Goal: Find specific page/section: Find specific page/section

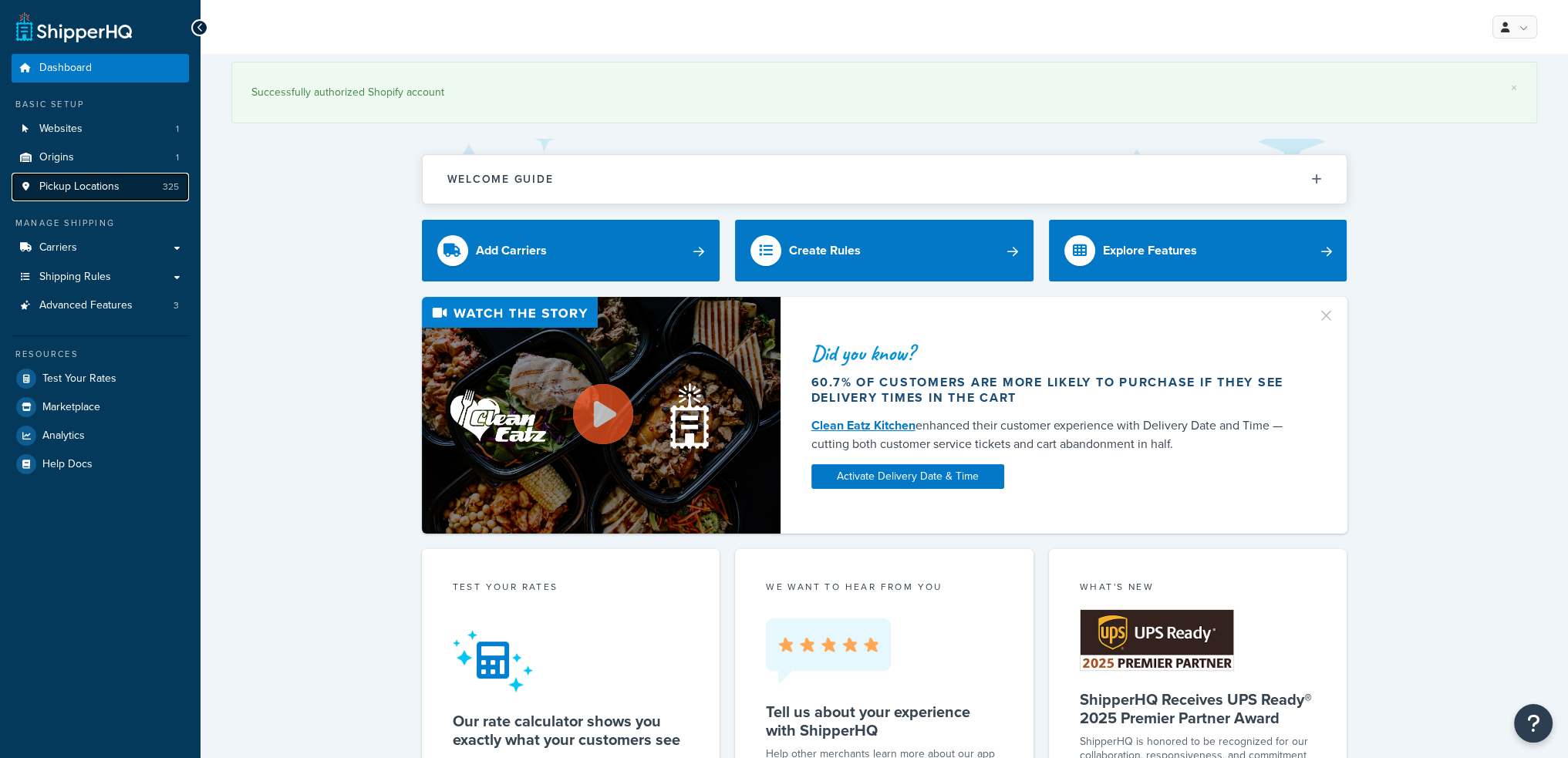
click at [93, 195] on link "Pickup Locations 325" at bounding box center [101, 186] width 178 height 28
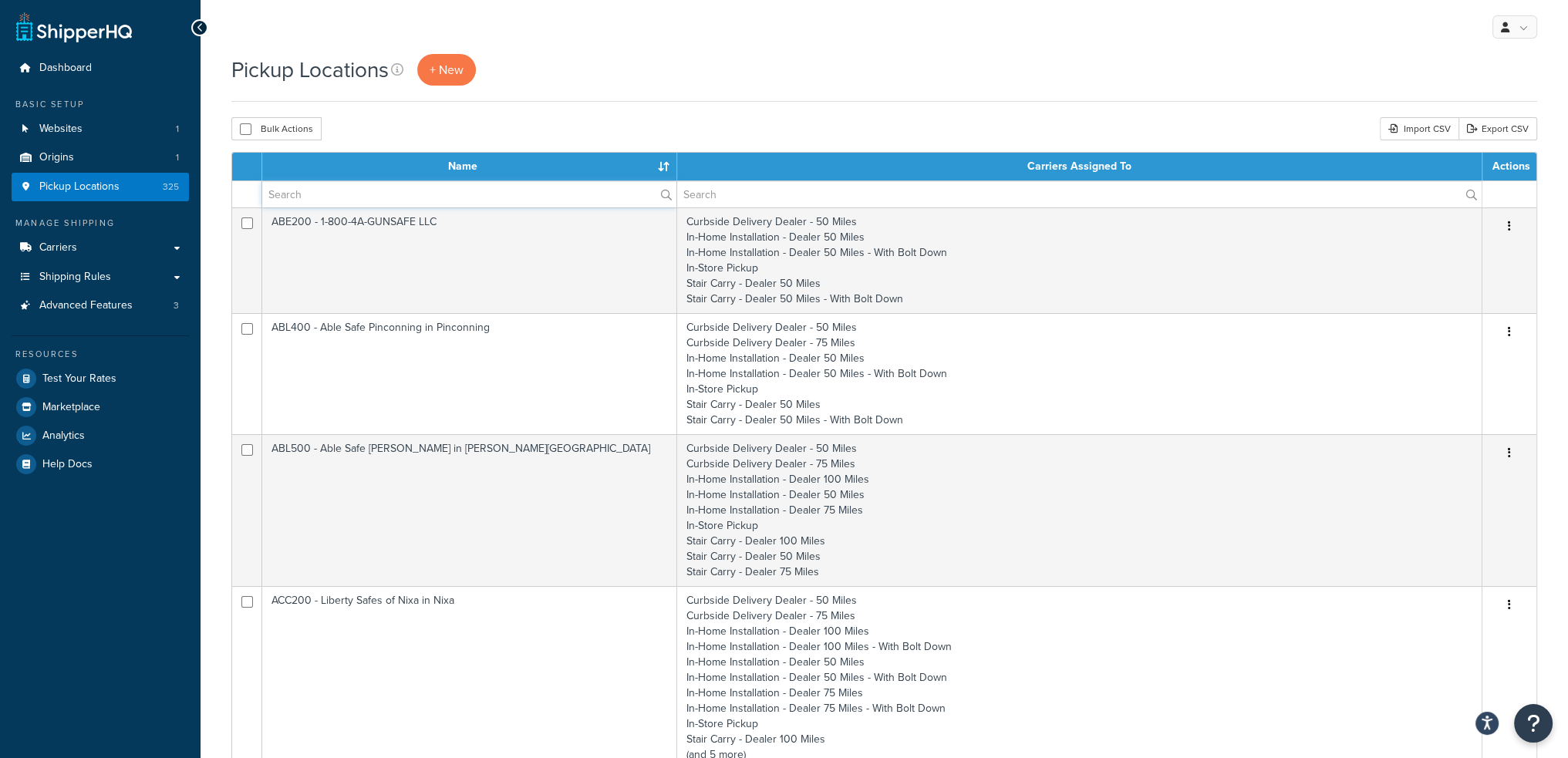
click at [371, 192] on input "text" at bounding box center [469, 194] width 414 height 27
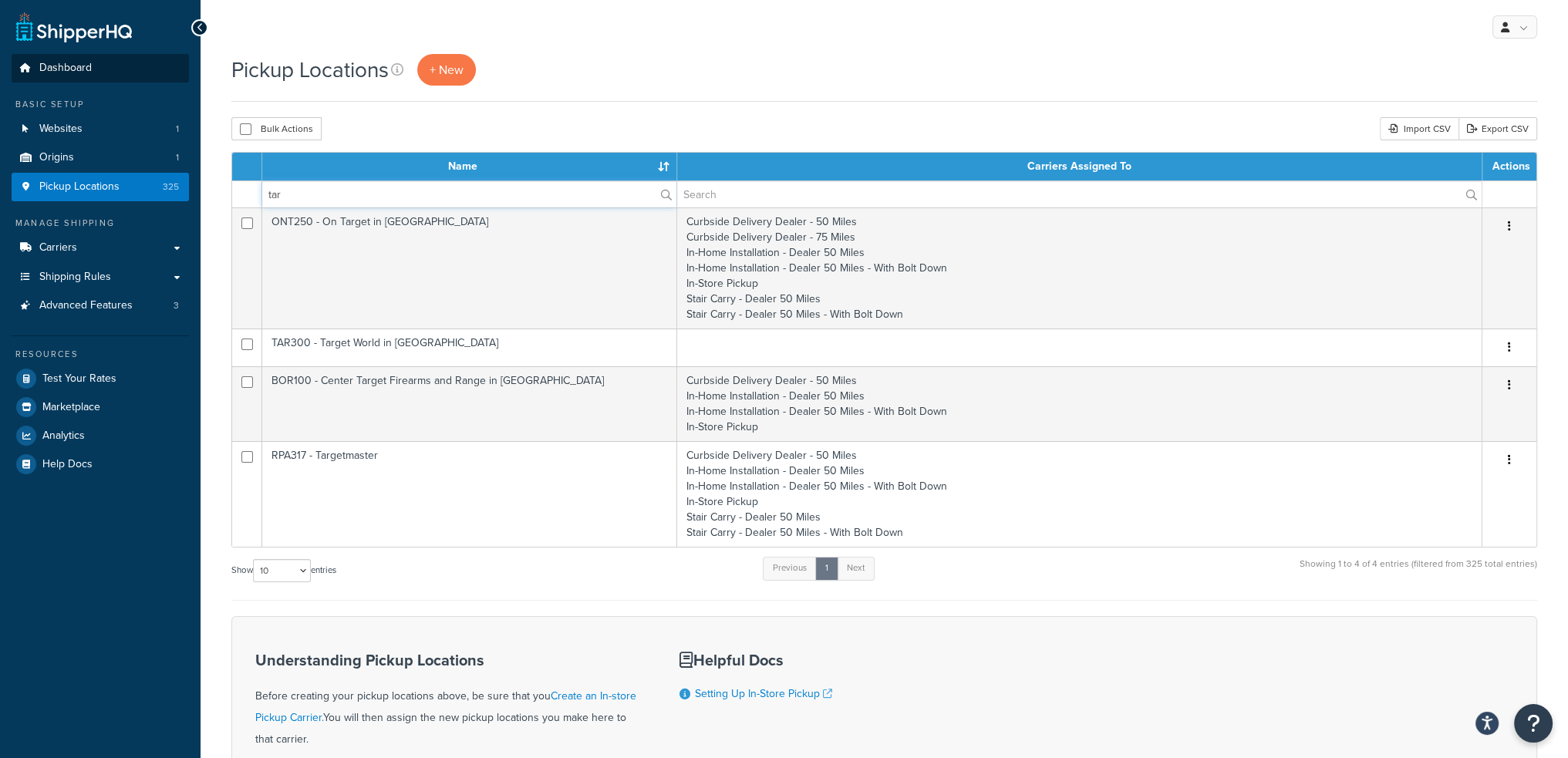
type input "tar"
click at [67, 74] on span "Dashboard" at bounding box center [65, 68] width 52 height 13
